Goal: Navigation & Orientation: Understand site structure

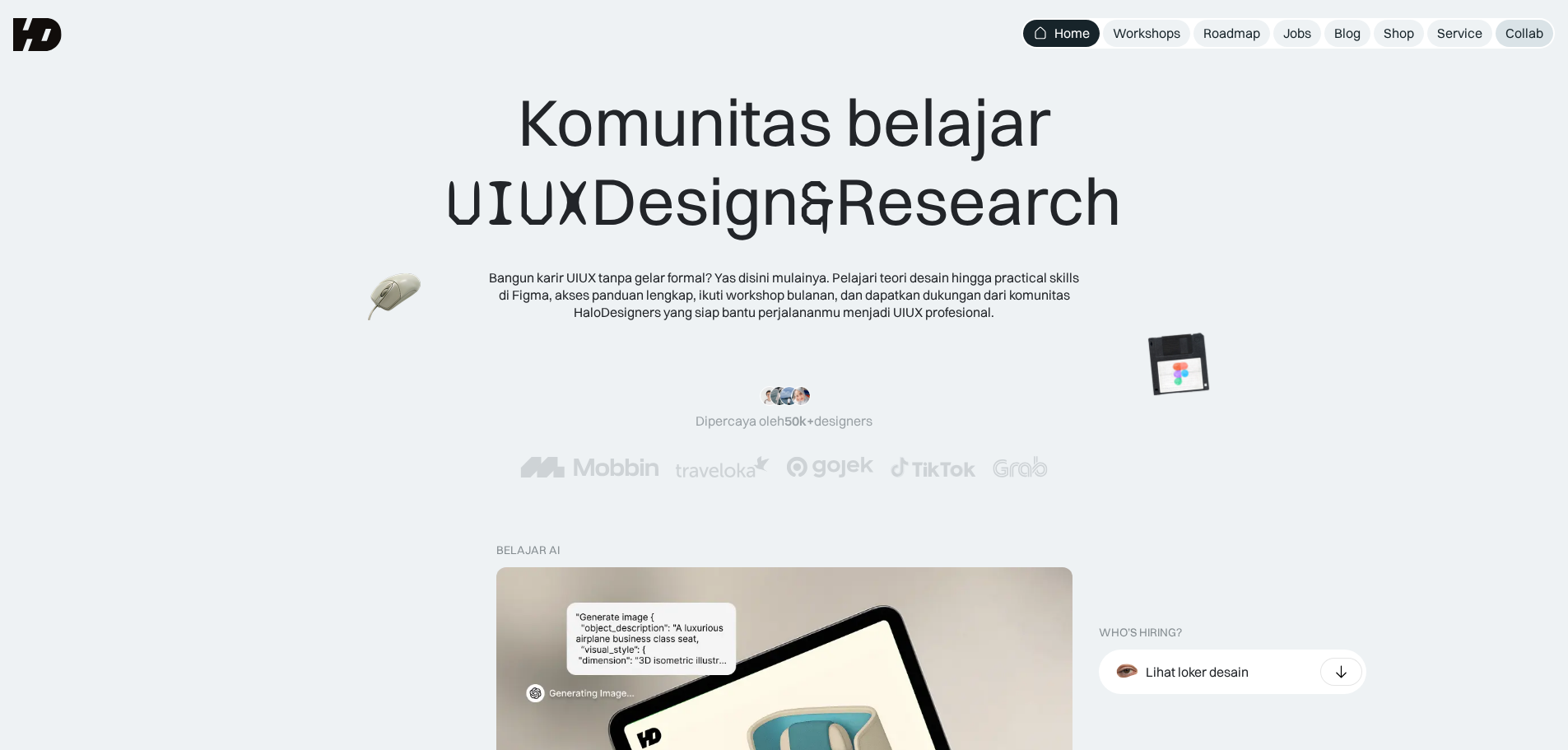
click at [1521, 36] on div "Collab" at bounding box center [1524, 34] width 38 height 17
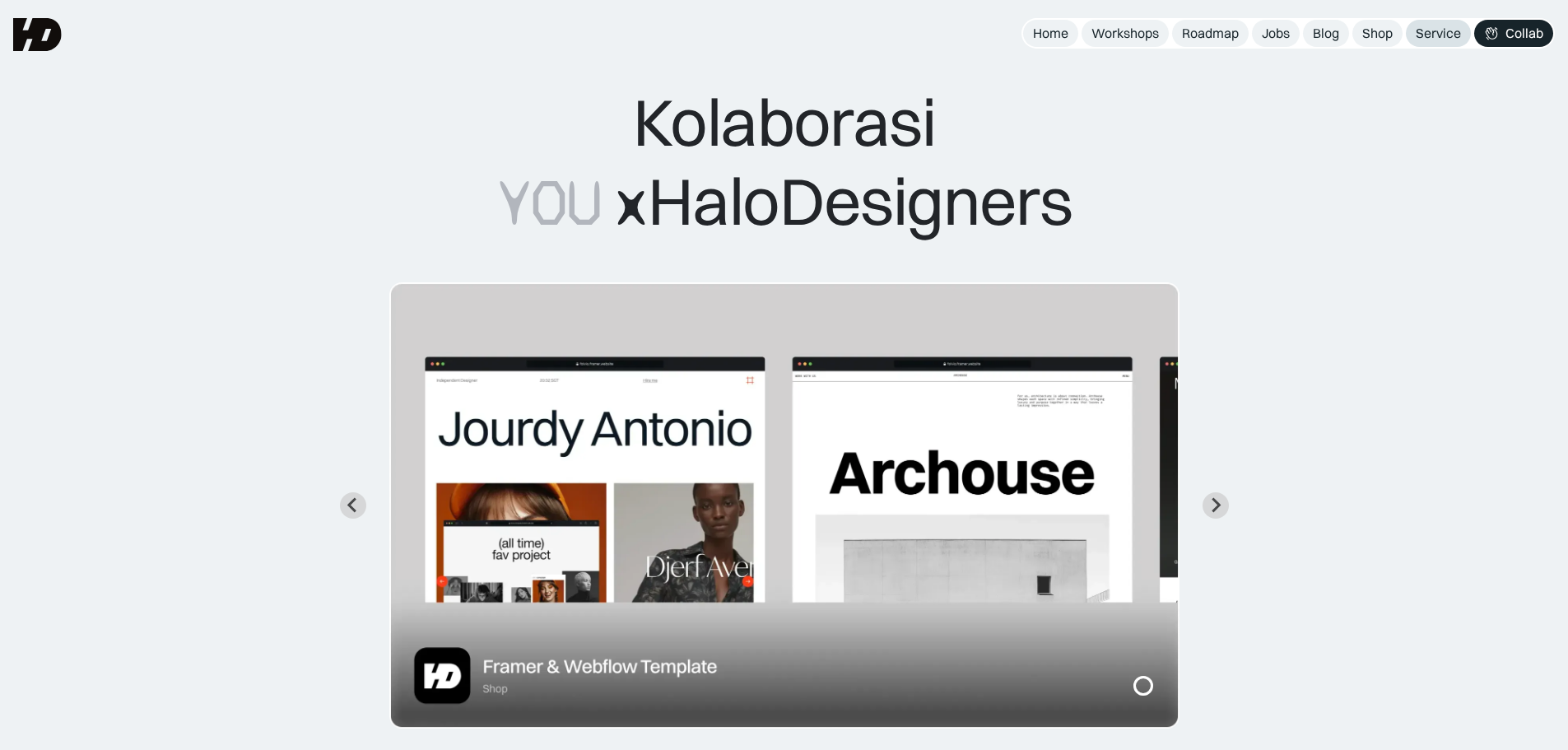
click at [1434, 34] on div "Service" at bounding box center [1438, 34] width 46 height 17
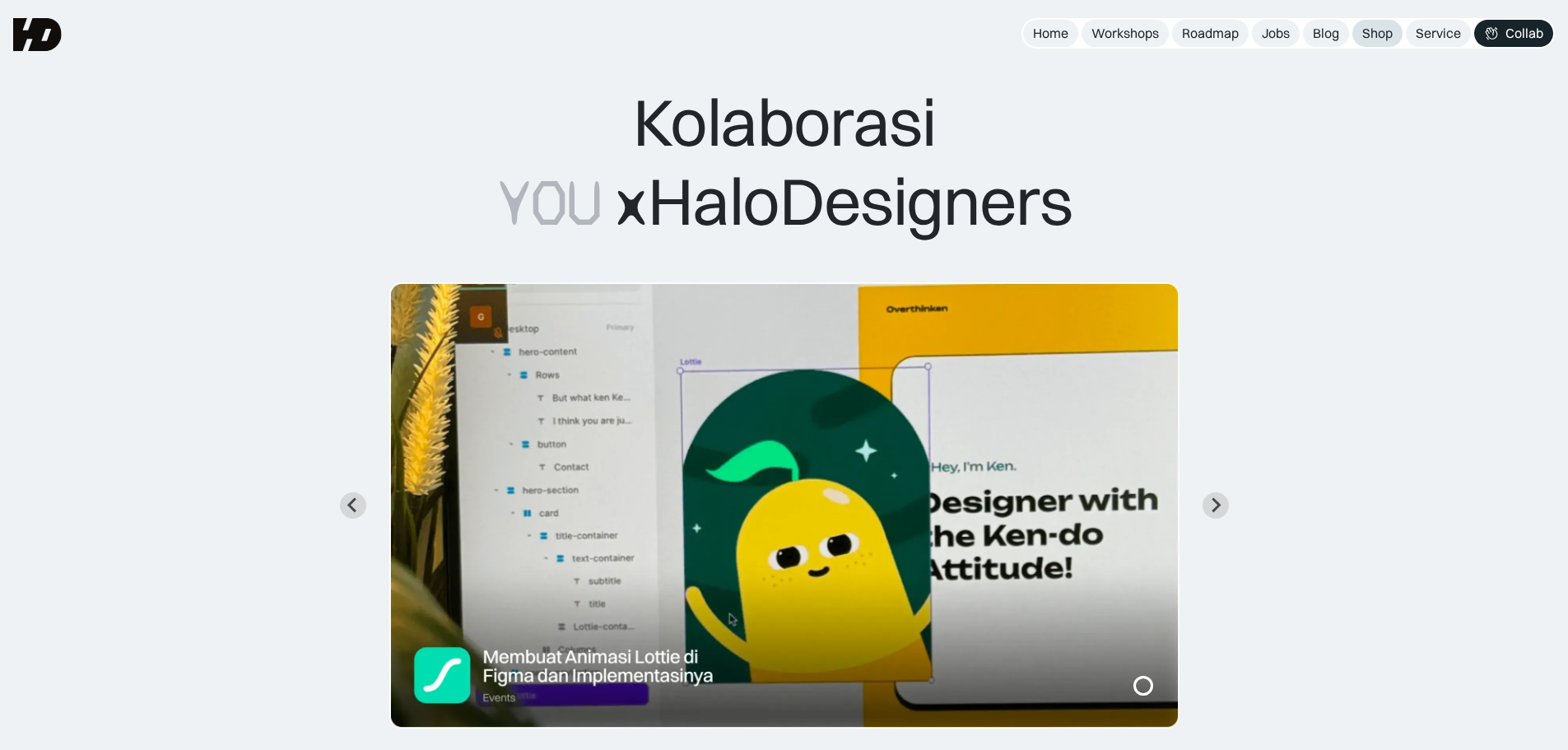
click at [1364, 29] on div "Shop" at bounding box center [1377, 34] width 30 height 17
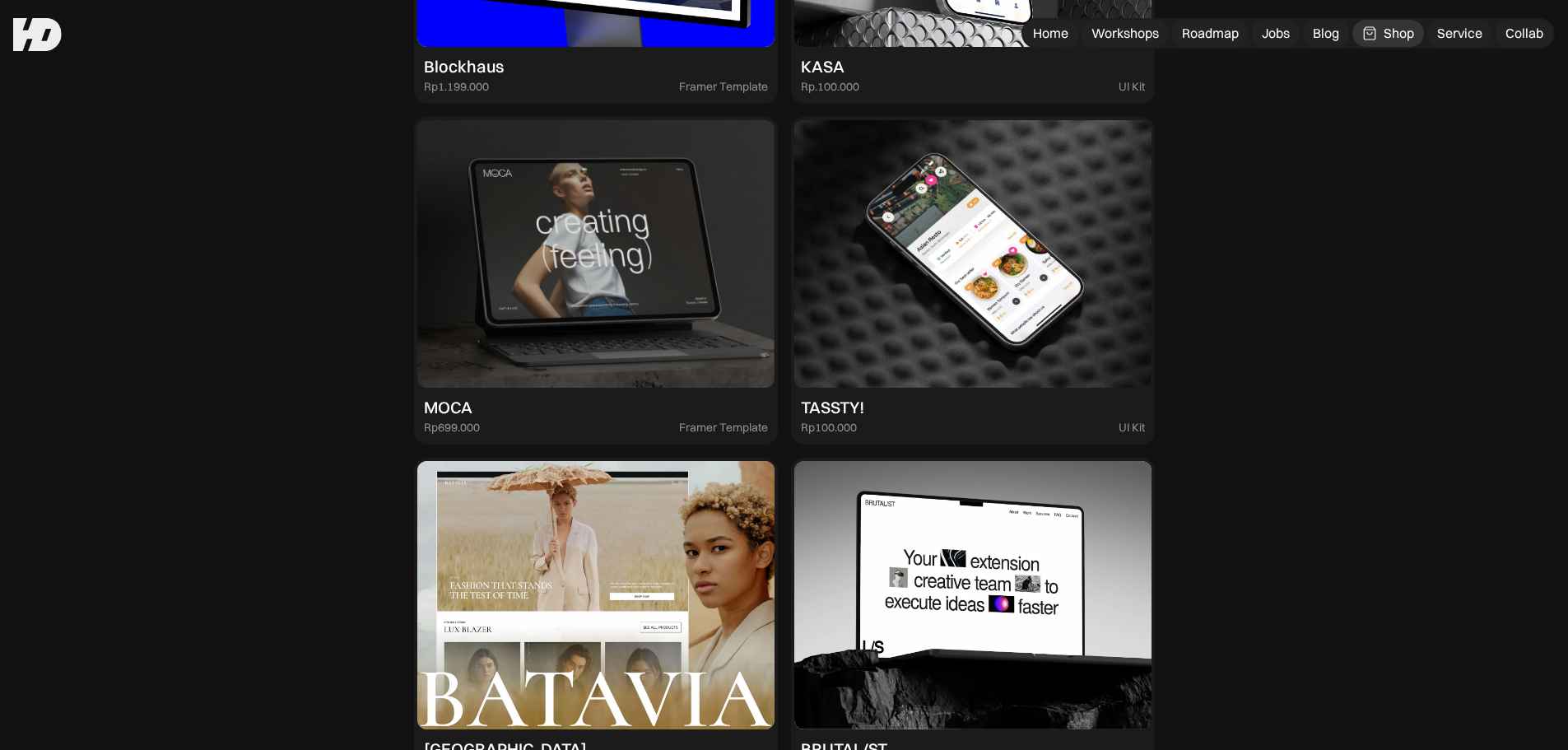
scroll to position [2388, 0]
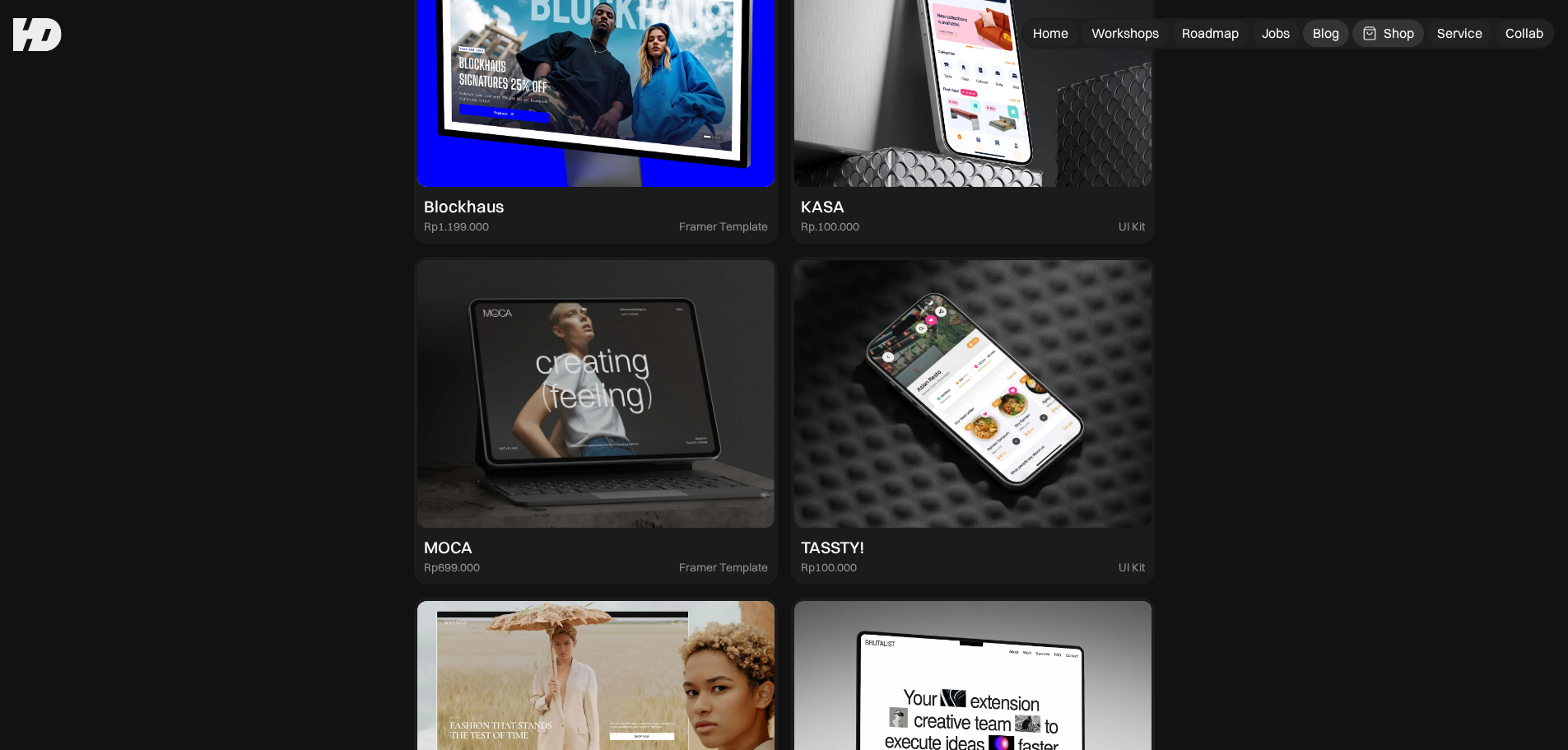
click at [1306, 29] on link "Blog" at bounding box center [1326, 34] width 46 height 27
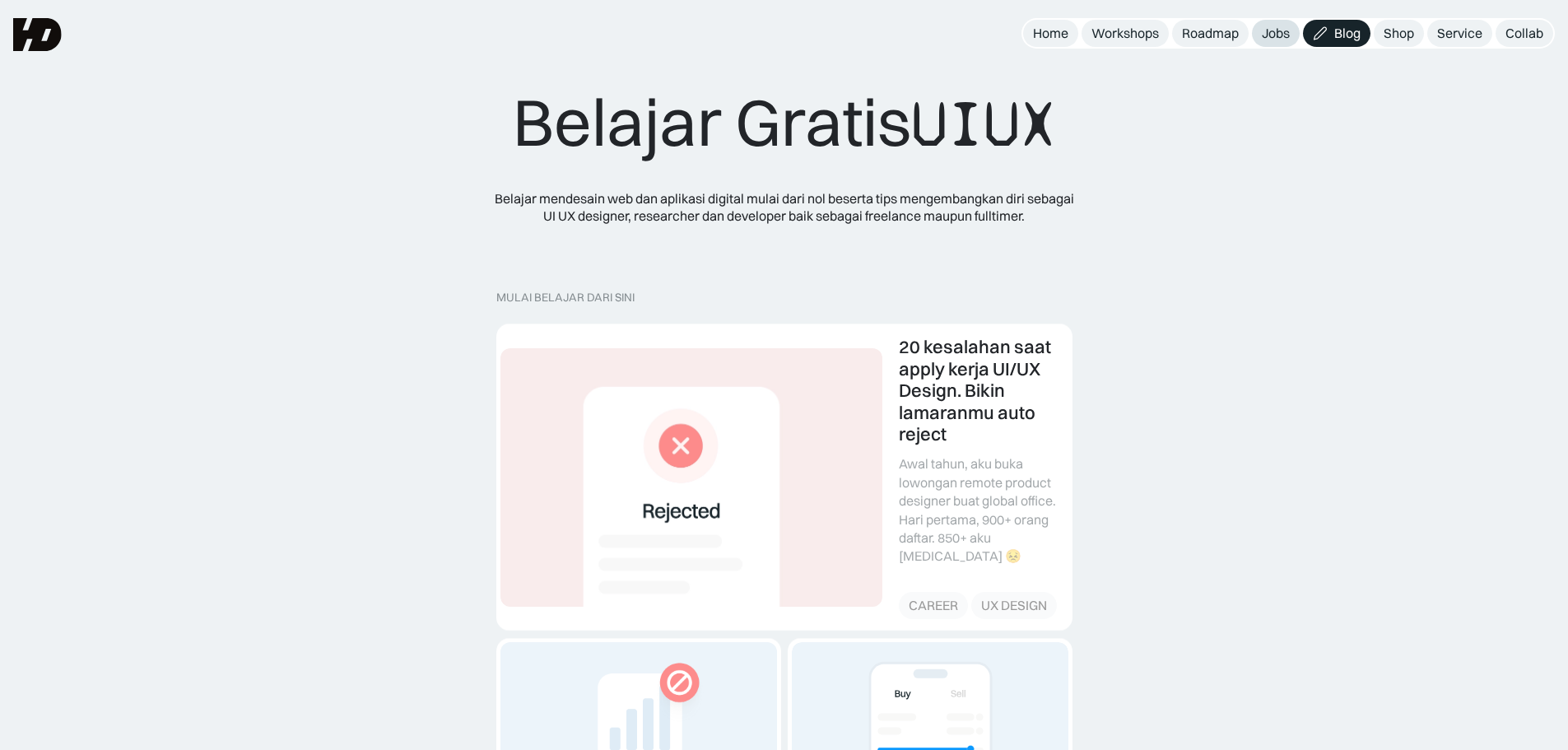
click at [1261, 34] on div "Jobs" at bounding box center [1275, 34] width 28 height 17
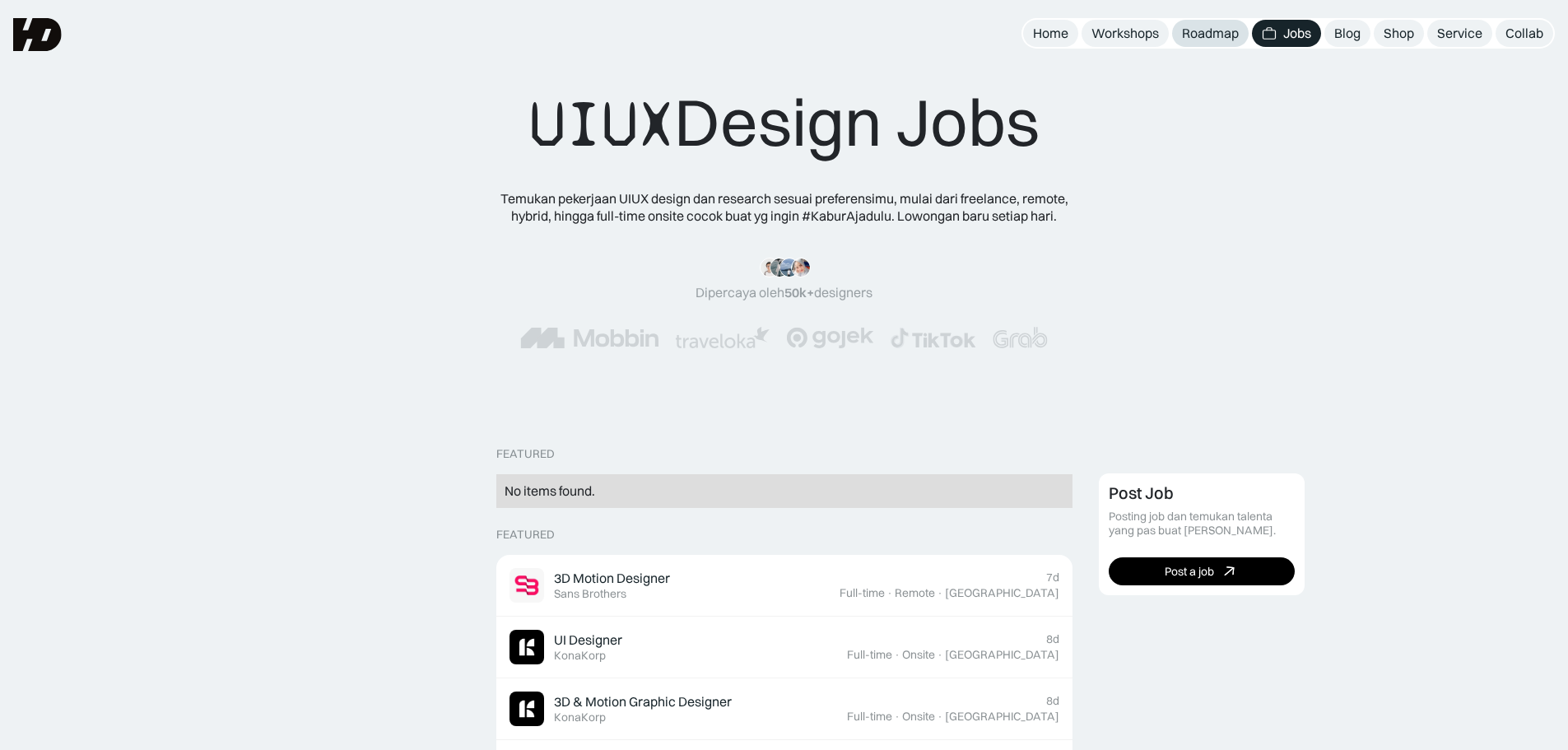
click at [1218, 34] on div "Roadmap" at bounding box center [1210, 34] width 57 height 17
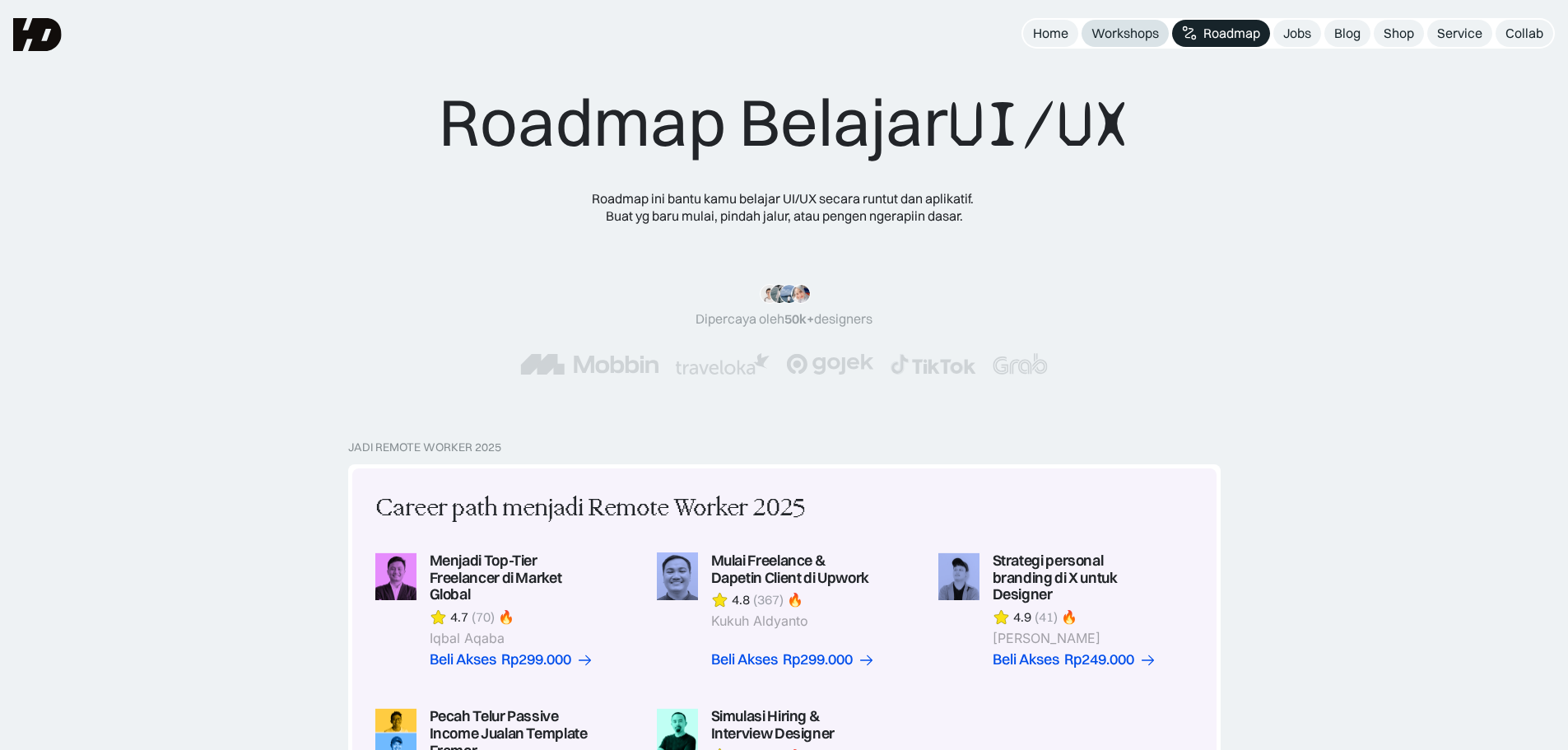
click at [1154, 34] on div "Workshops" at bounding box center [1125, 34] width 68 height 17
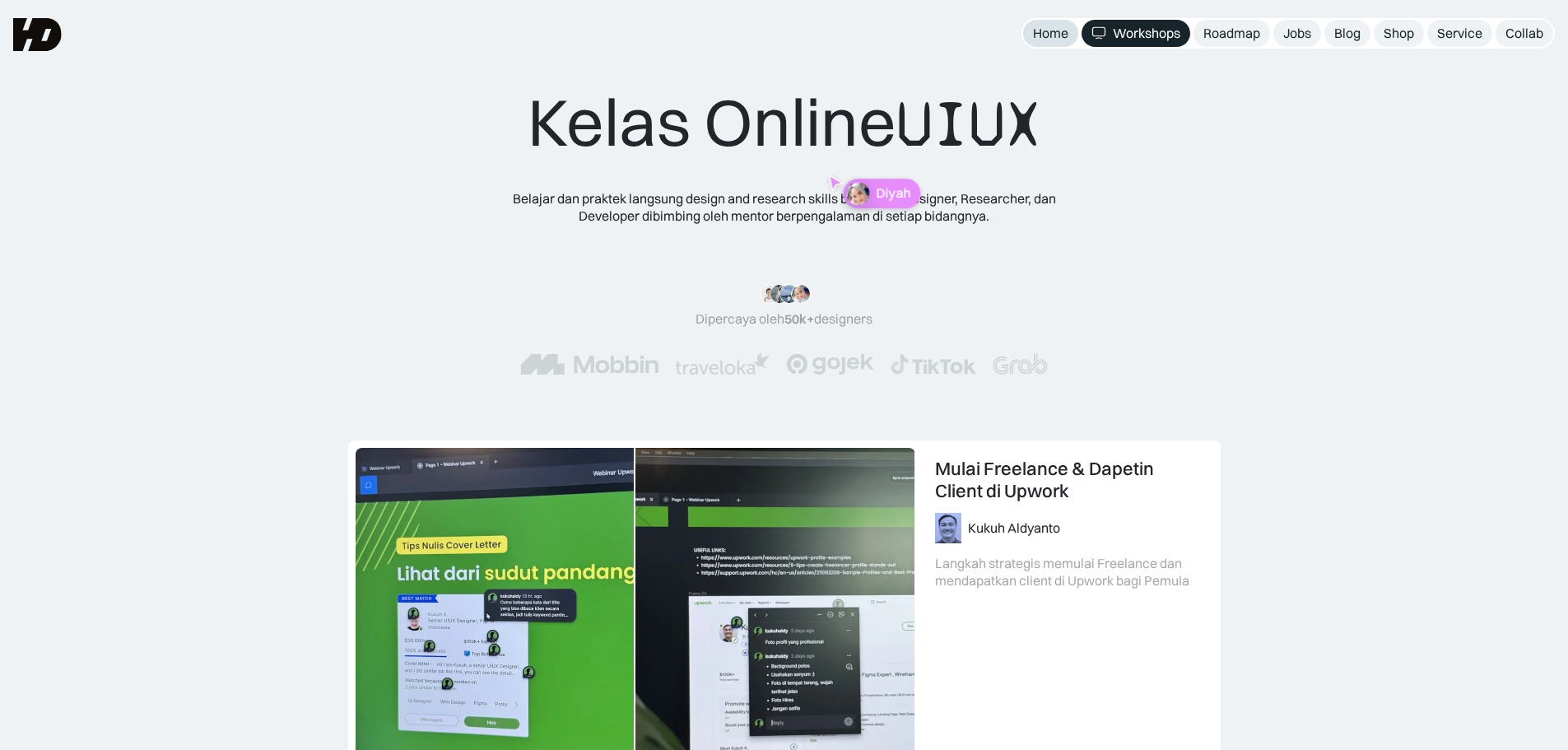
click at [1040, 36] on div "Home" at bounding box center [1050, 34] width 35 height 17
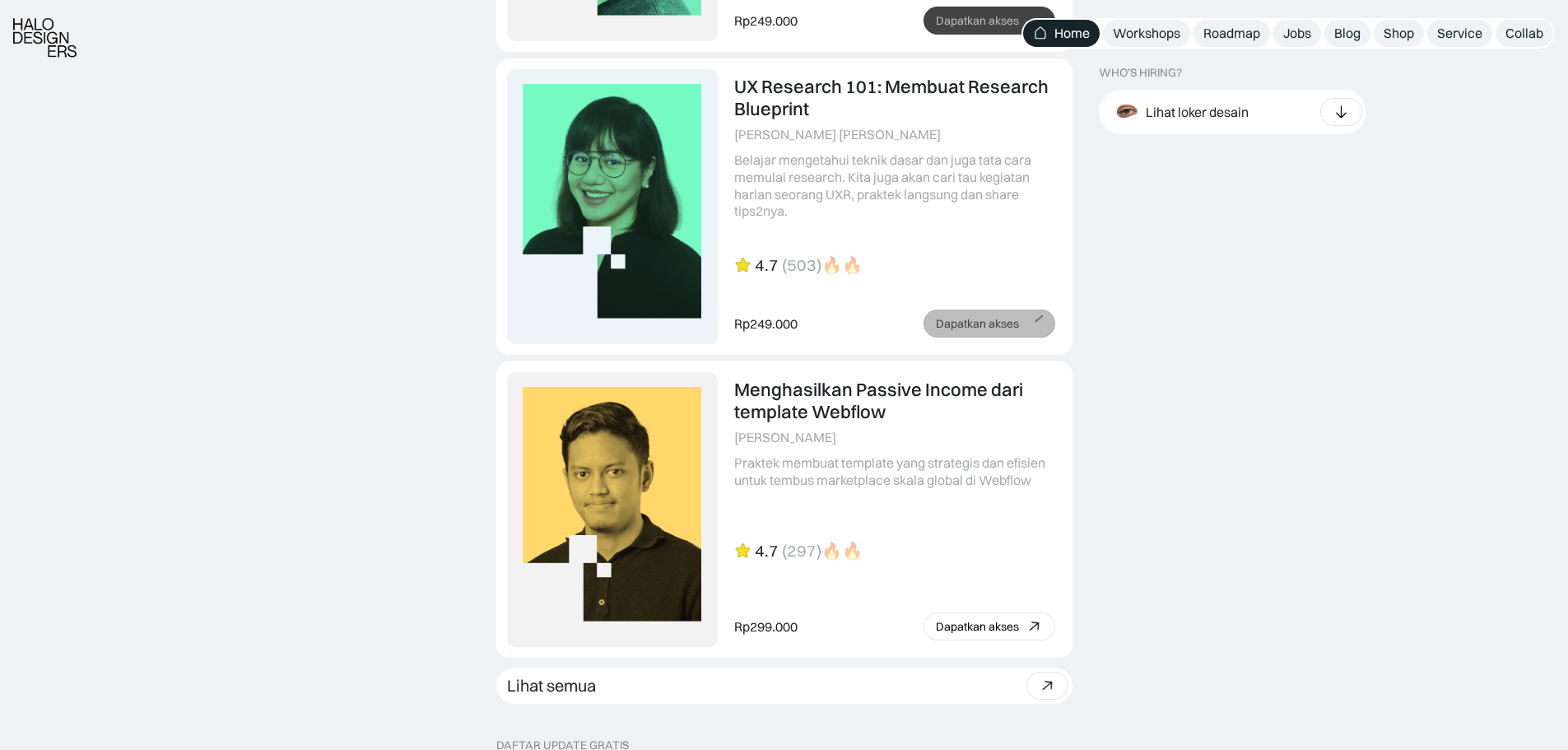
scroll to position [4117, 0]
